Goal: Navigation & Orientation: Find specific page/section

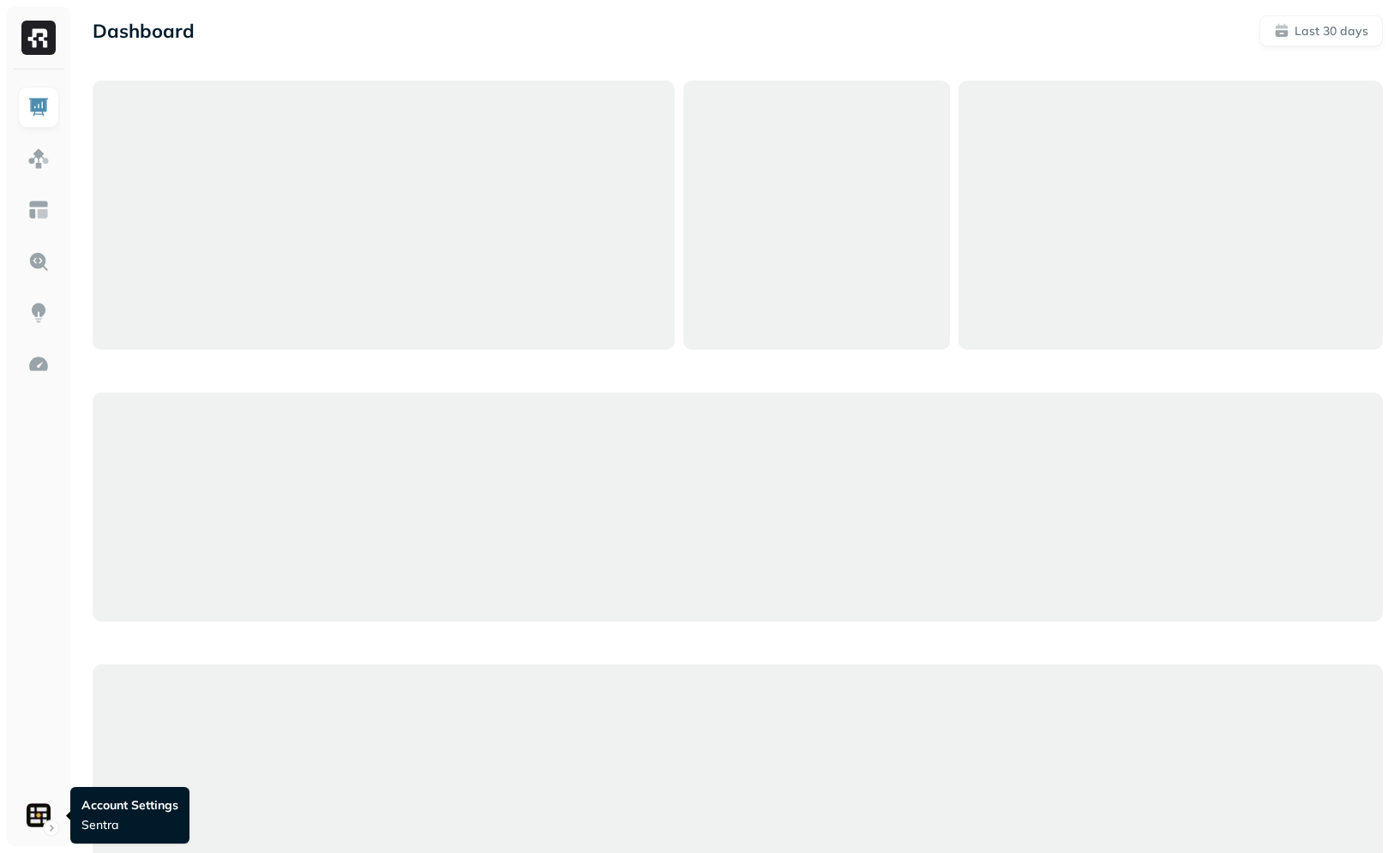
click at [54, 805] on html "Dashboard Last 30 days Query Performance [DATE] [DATE] Queries 762,898 P90 Dura…" at bounding box center [700, 856] width 1400 height 1712
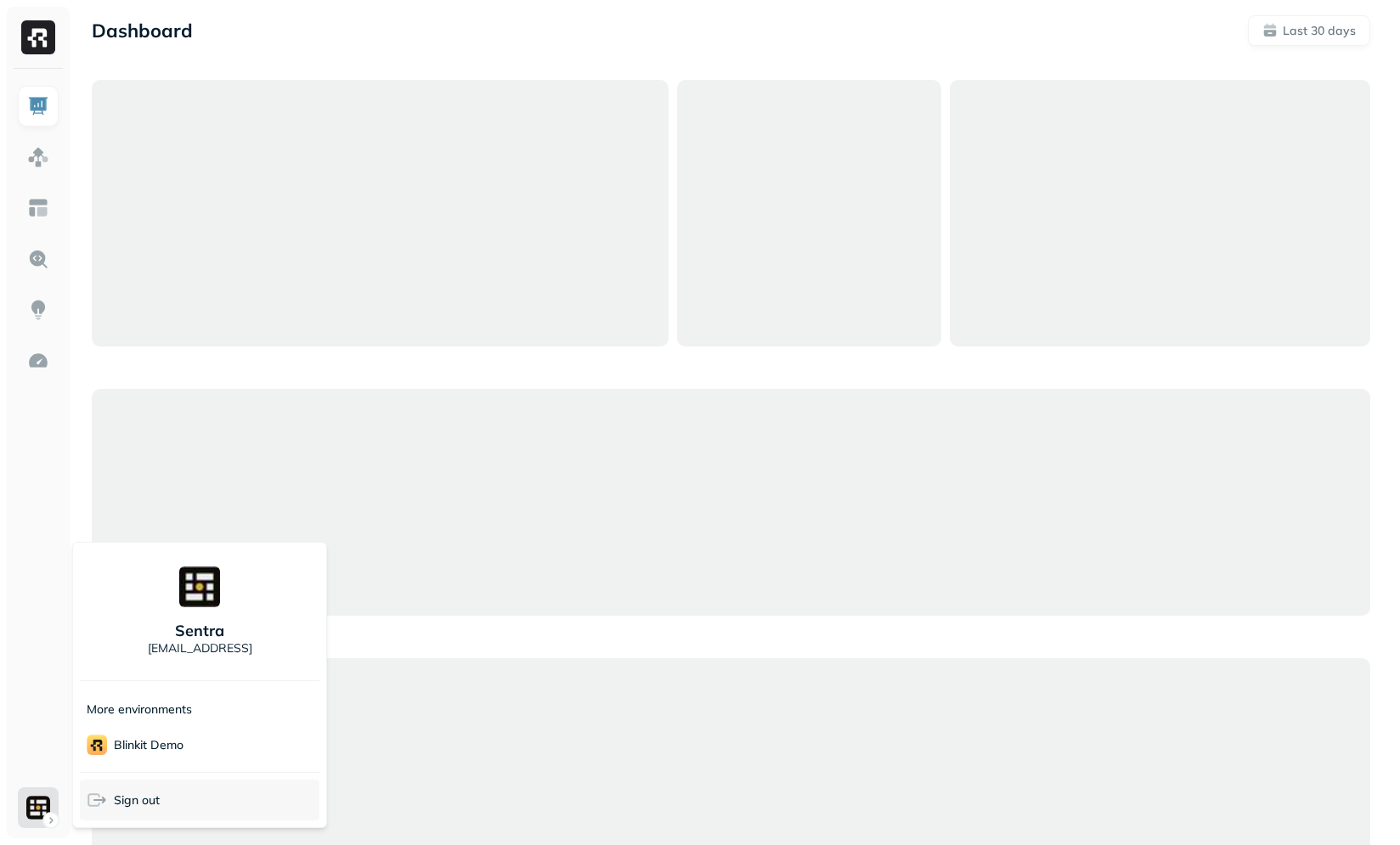
click at [142, 804] on span "Sign out" at bounding box center [137, 800] width 46 height 16
